Goal: Task Accomplishment & Management: Manage account settings

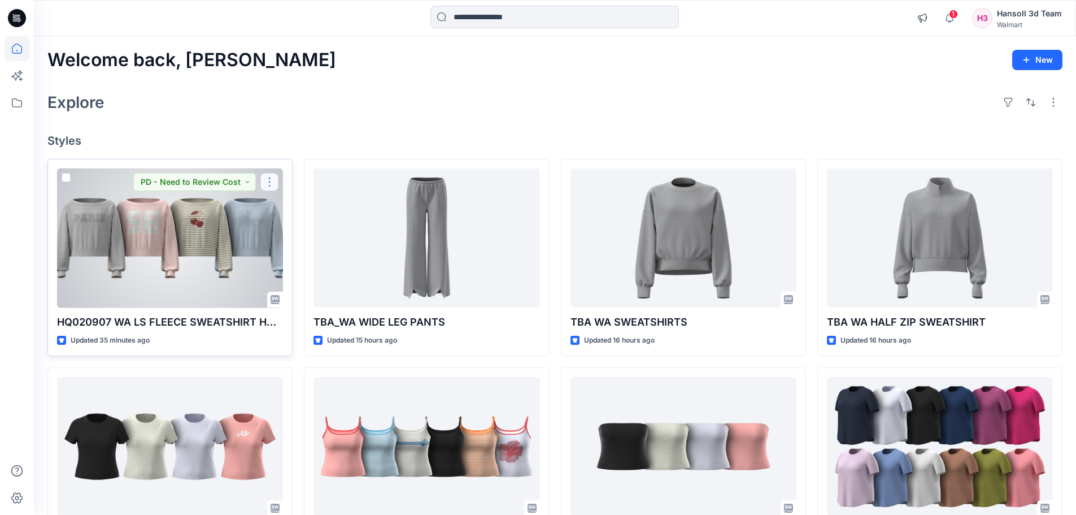
click at [268, 186] on button "button" at bounding box center [269, 182] width 18 height 18
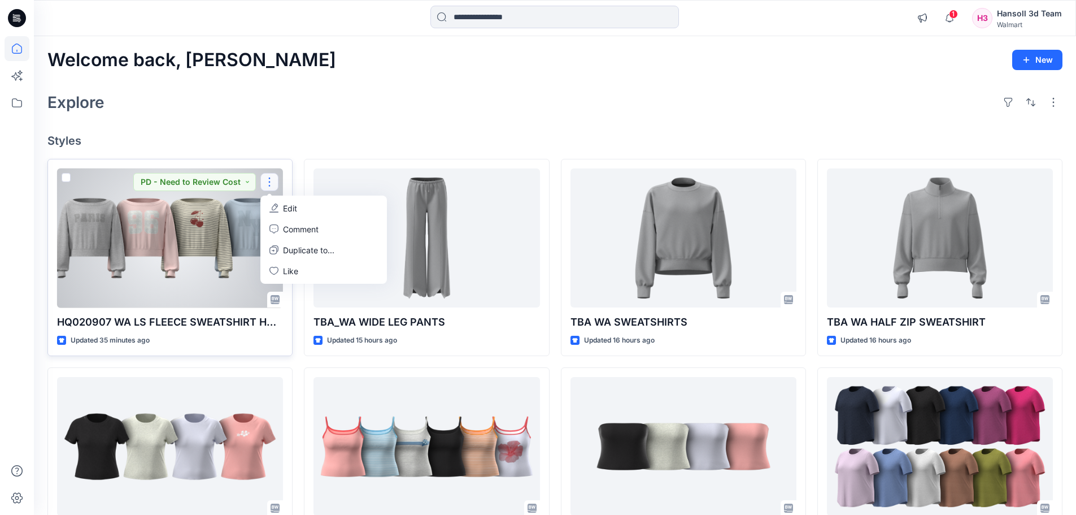
click at [286, 202] on p "Edit" at bounding box center [290, 208] width 14 height 12
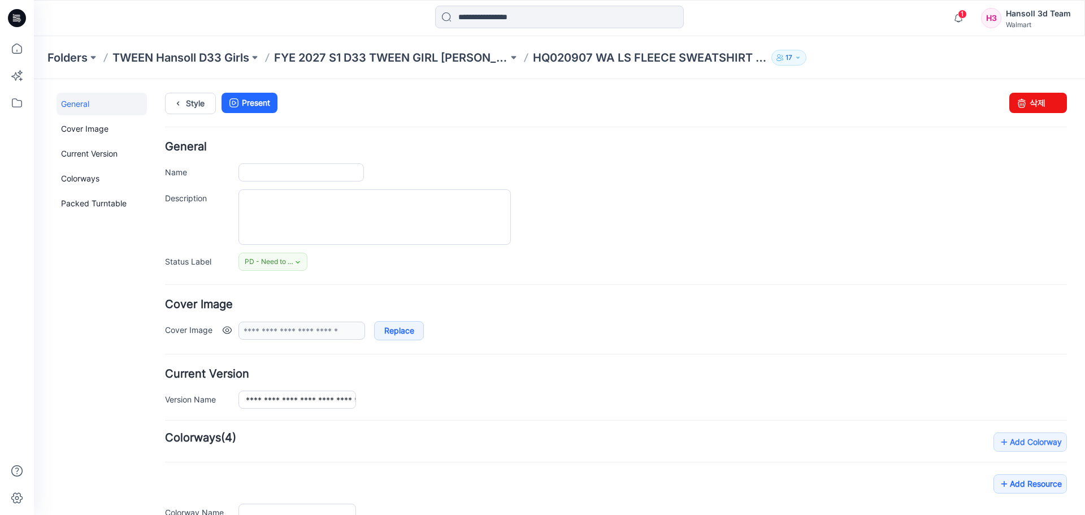
type input "**********"
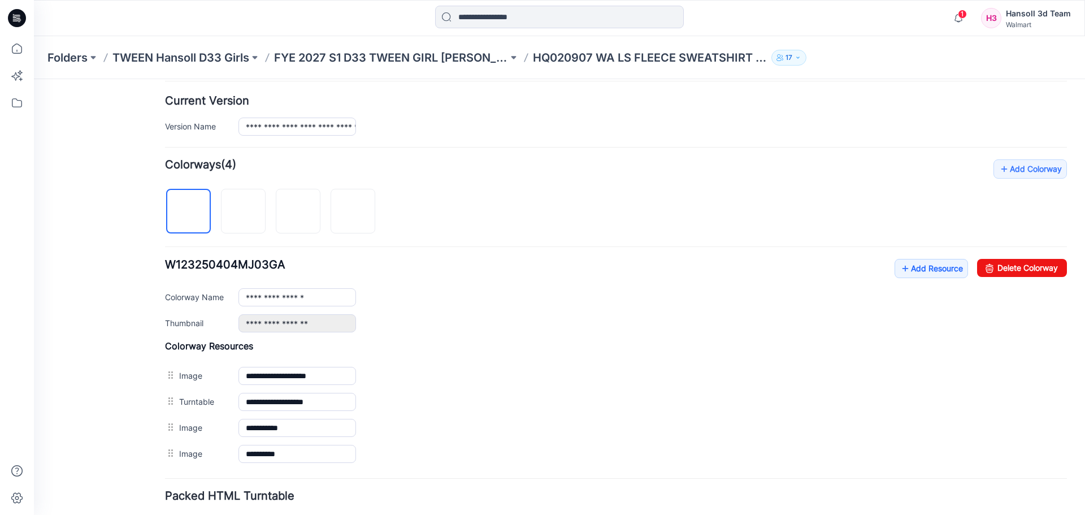
scroll to position [282, 0]
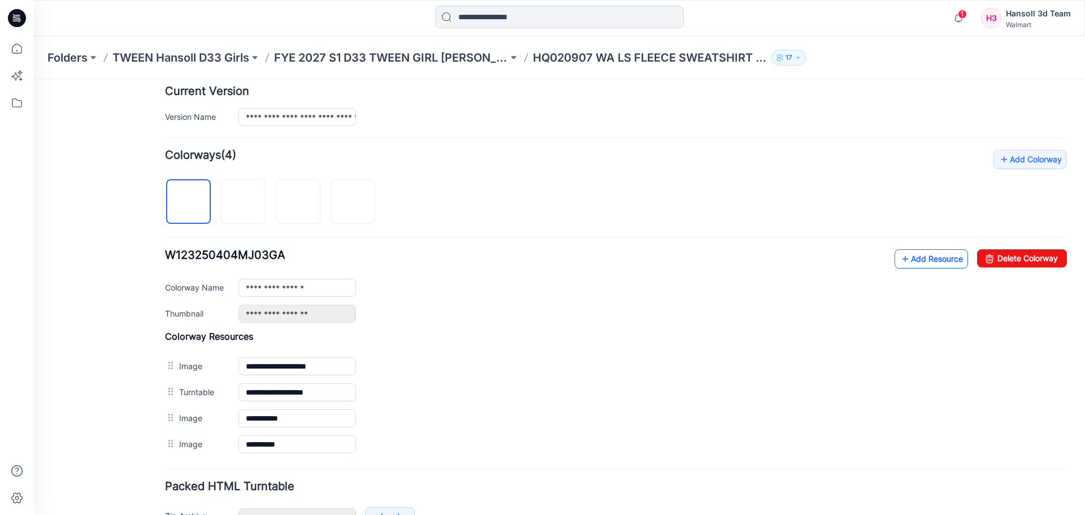
click at [939, 258] on link "Add Resource" at bounding box center [930, 258] width 73 height 19
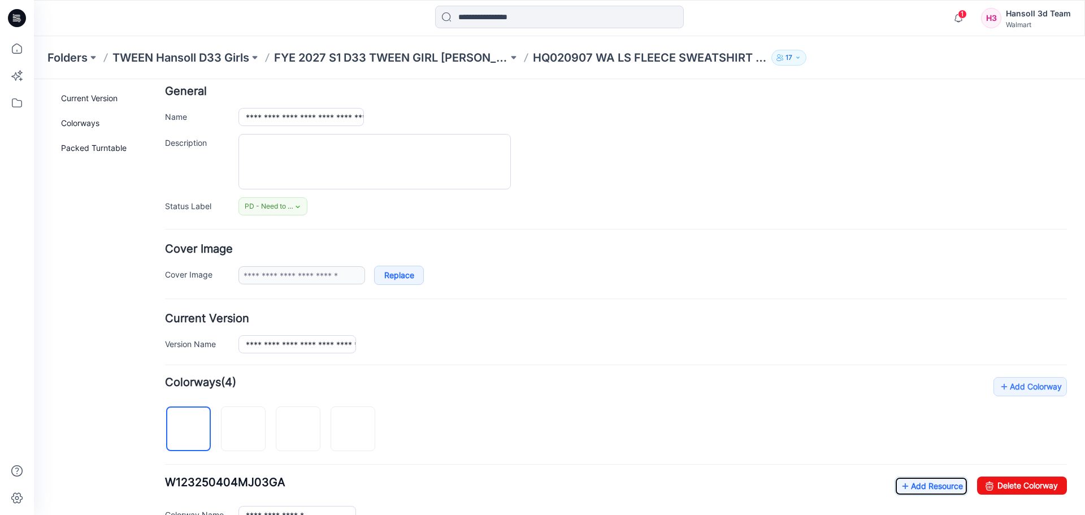
scroll to position [0, 0]
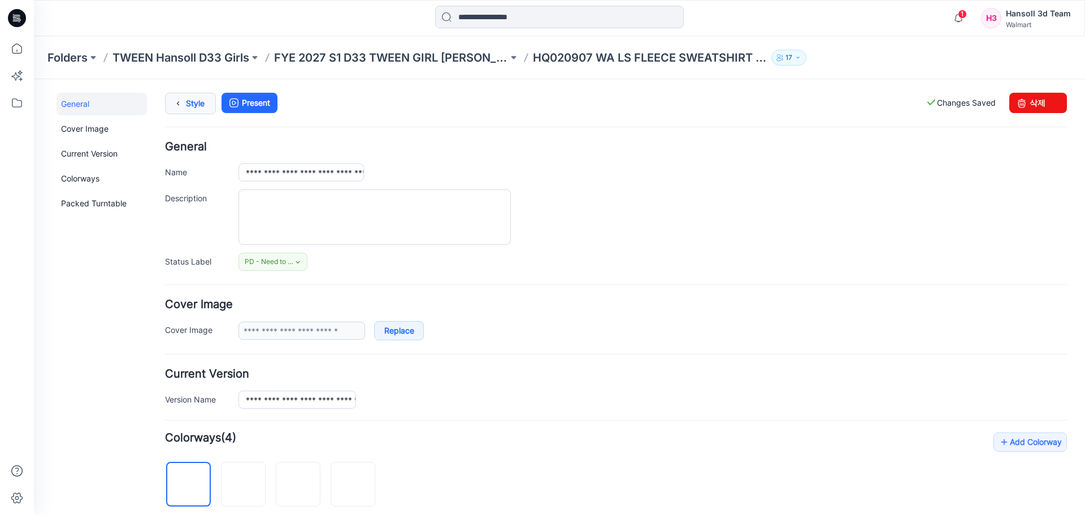
click at [207, 107] on link "Style" at bounding box center [190, 103] width 51 height 21
